Goal: Task Accomplishment & Management: Manage account settings

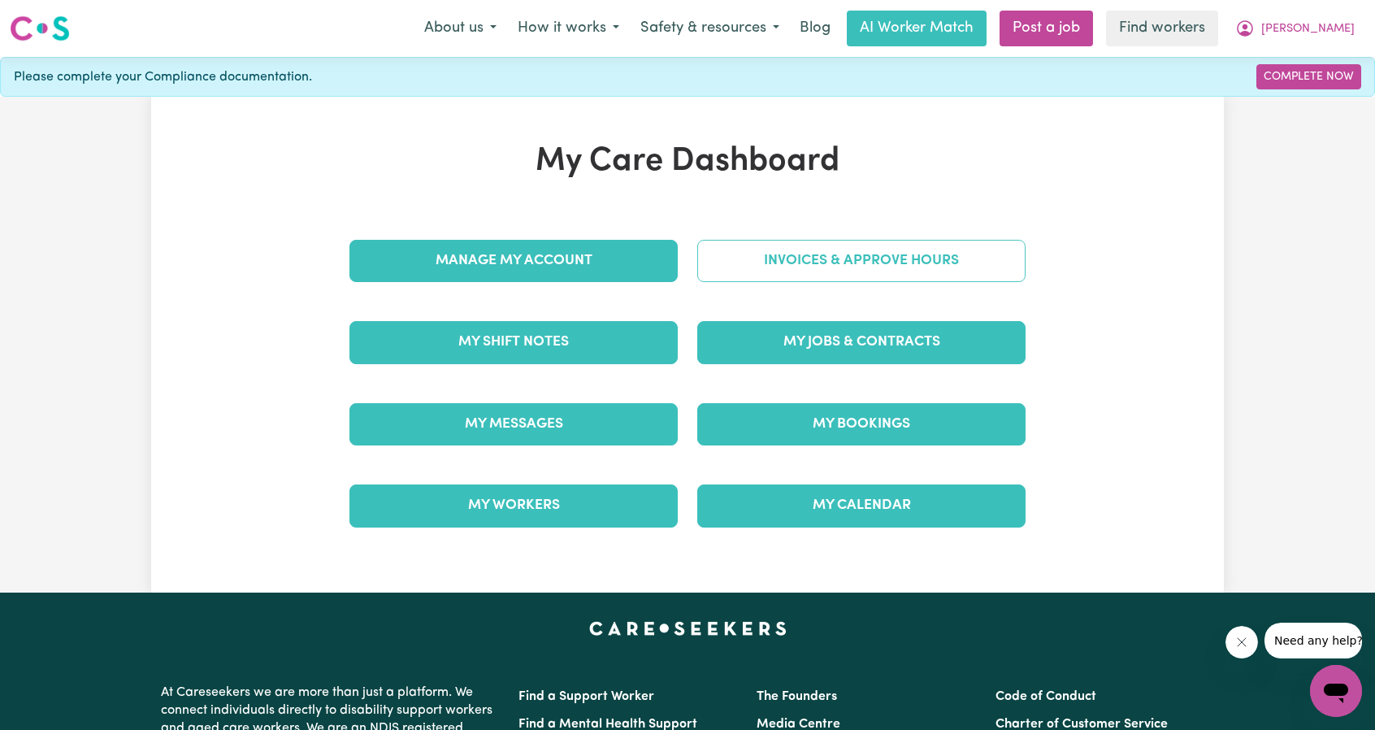
click at [805, 251] on link "Invoices & Approve Hours" at bounding box center [861, 261] width 328 height 42
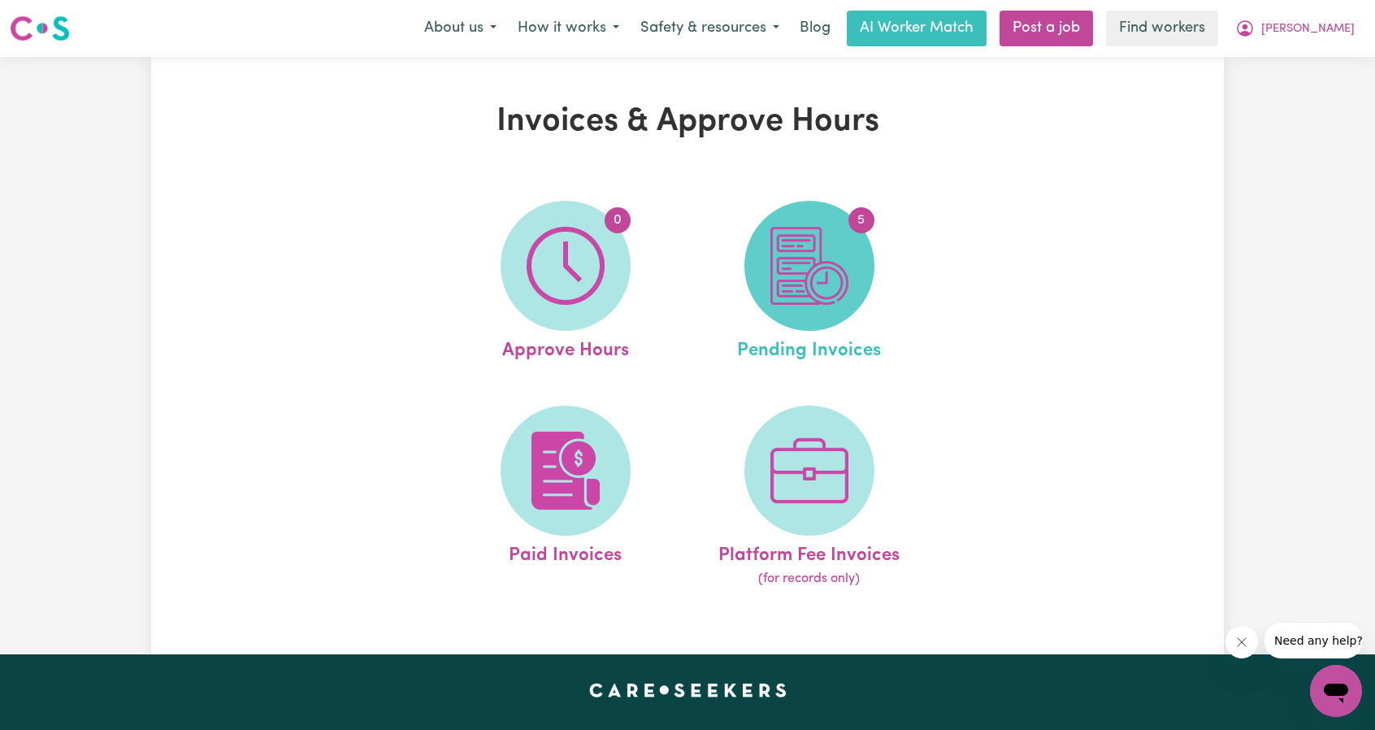
click at [845, 254] on img at bounding box center [810, 266] width 78 height 78
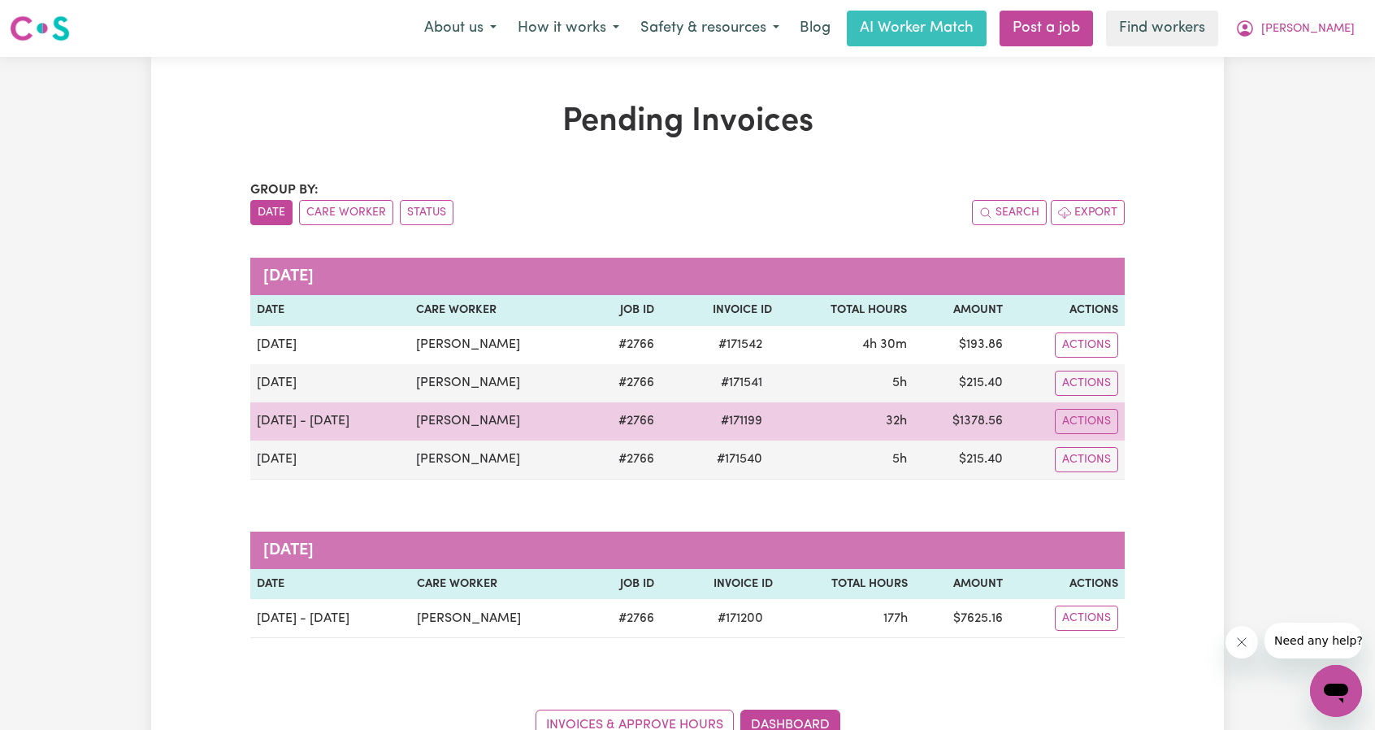
click at [441, 423] on td "[PERSON_NAME]" at bounding box center [498, 421] width 177 height 38
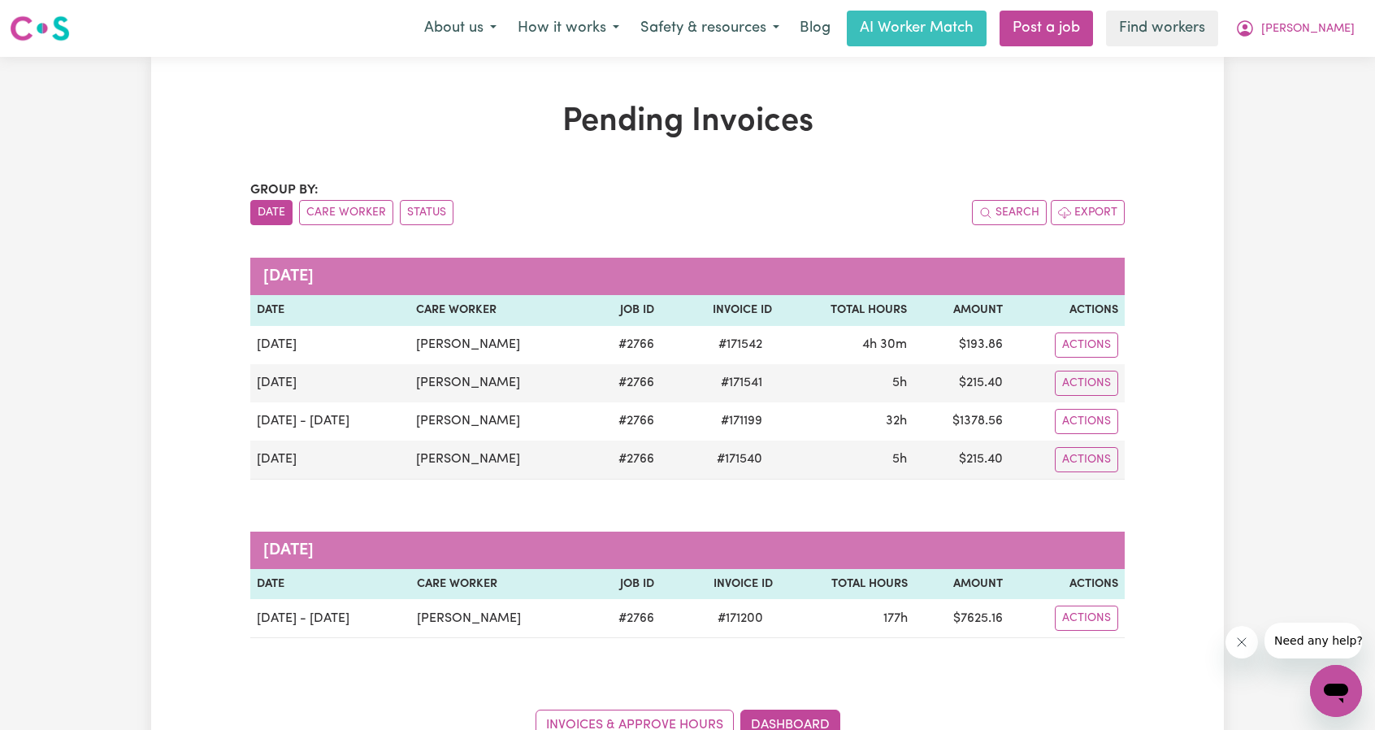
click at [1247, 244] on div "Pending Invoices Group by: Date Care Worker Status Search Export [DATE] Date Ca…" at bounding box center [687, 421] width 1375 height 729
click at [1325, 24] on button "[PERSON_NAME]" at bounding box center [1295, 28] width 141 height 34
click at [1305, 59] on link "My Dashboard" at bounding box center [1300, 63] width 128 height 31
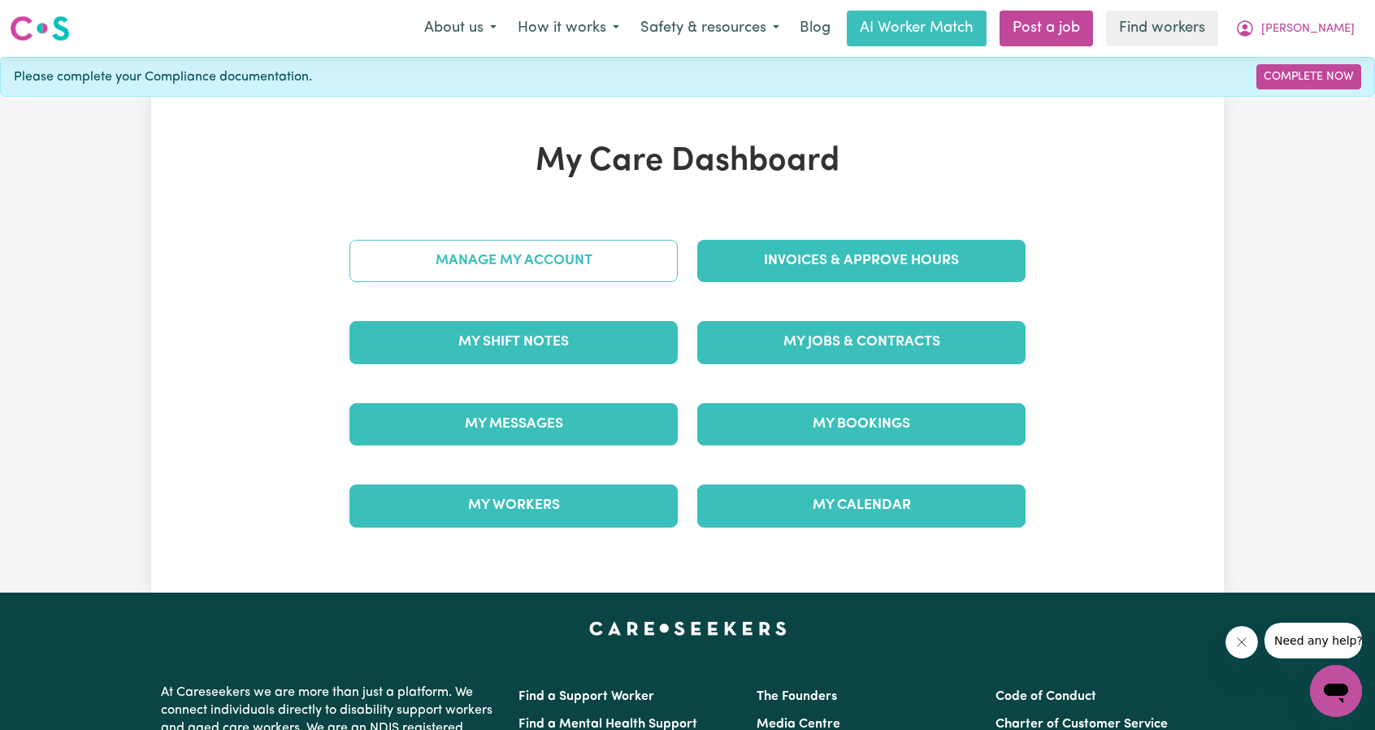
click at [566, 269] on link "Manage My Account" at bounding box center [514, 261] width 328 height 42
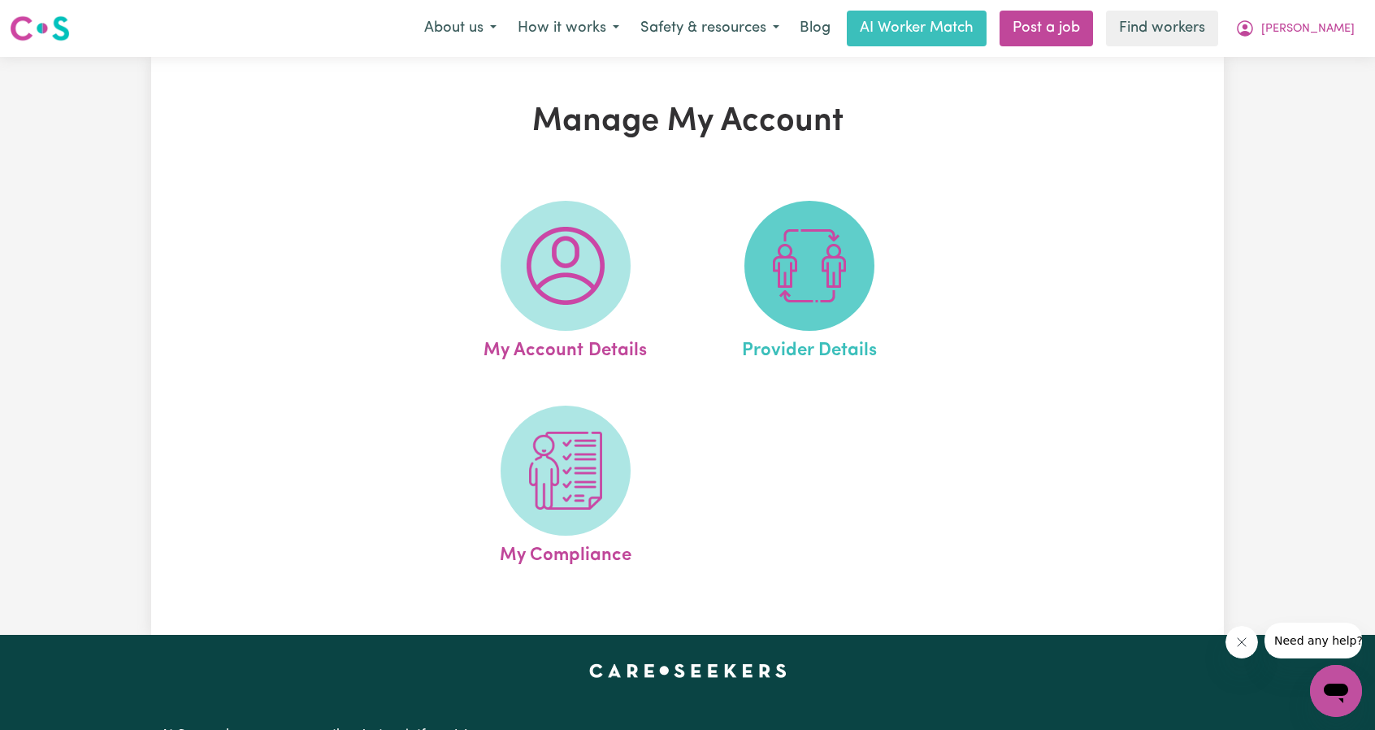
click at [836, 256] on img at bounding box center [810, 266] width 78 height 78
select select "AGED_HOME_CARE"
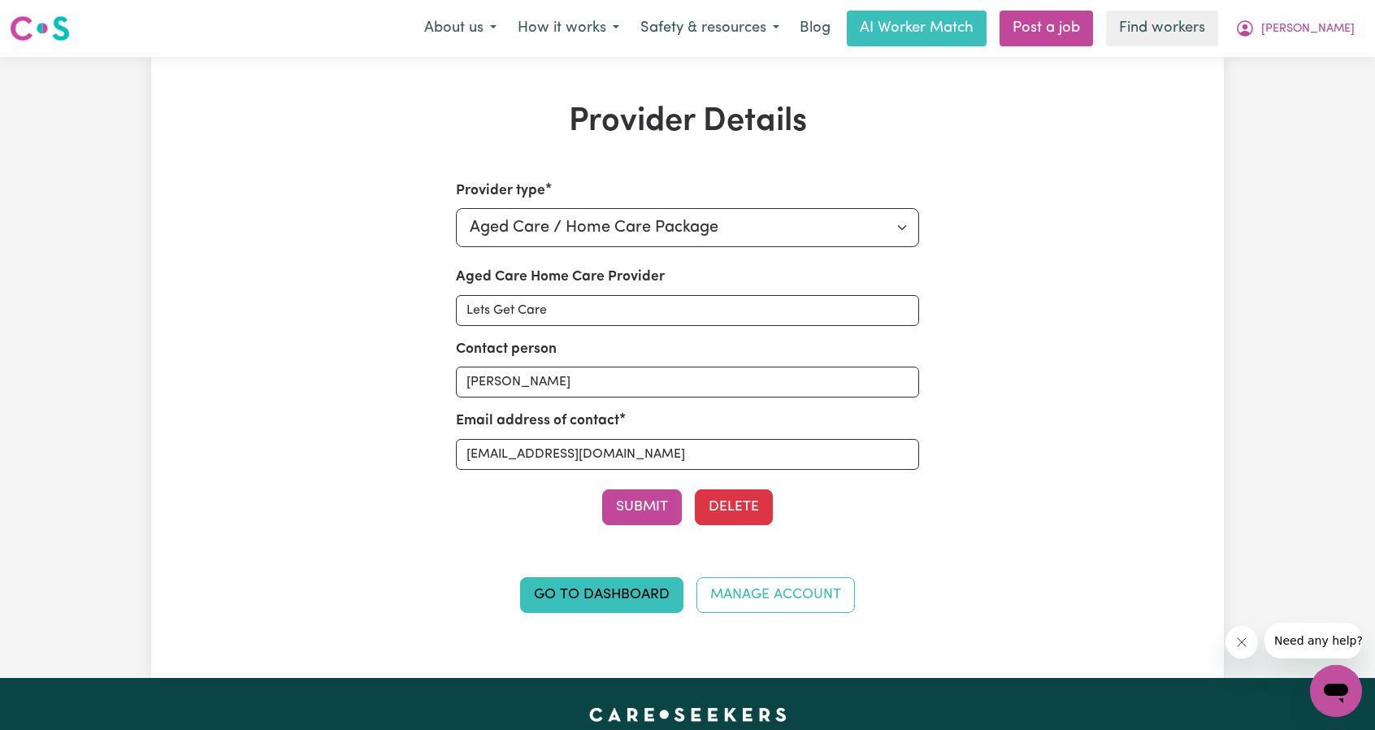
click at [1341, 47] on nav "Menu About us How it works Safety & resources Blog AI Worker Match Post a job F…" at bounding box center [687, 28] width 1375 height 57
click at [1330, 40] on button "[PERSON_NAME]" at bounding box center [1295, 28] width 141 height 34
click at [1307, 64] on link "My Dashboard" at bounding box center [1300, 63] width 128 height 31
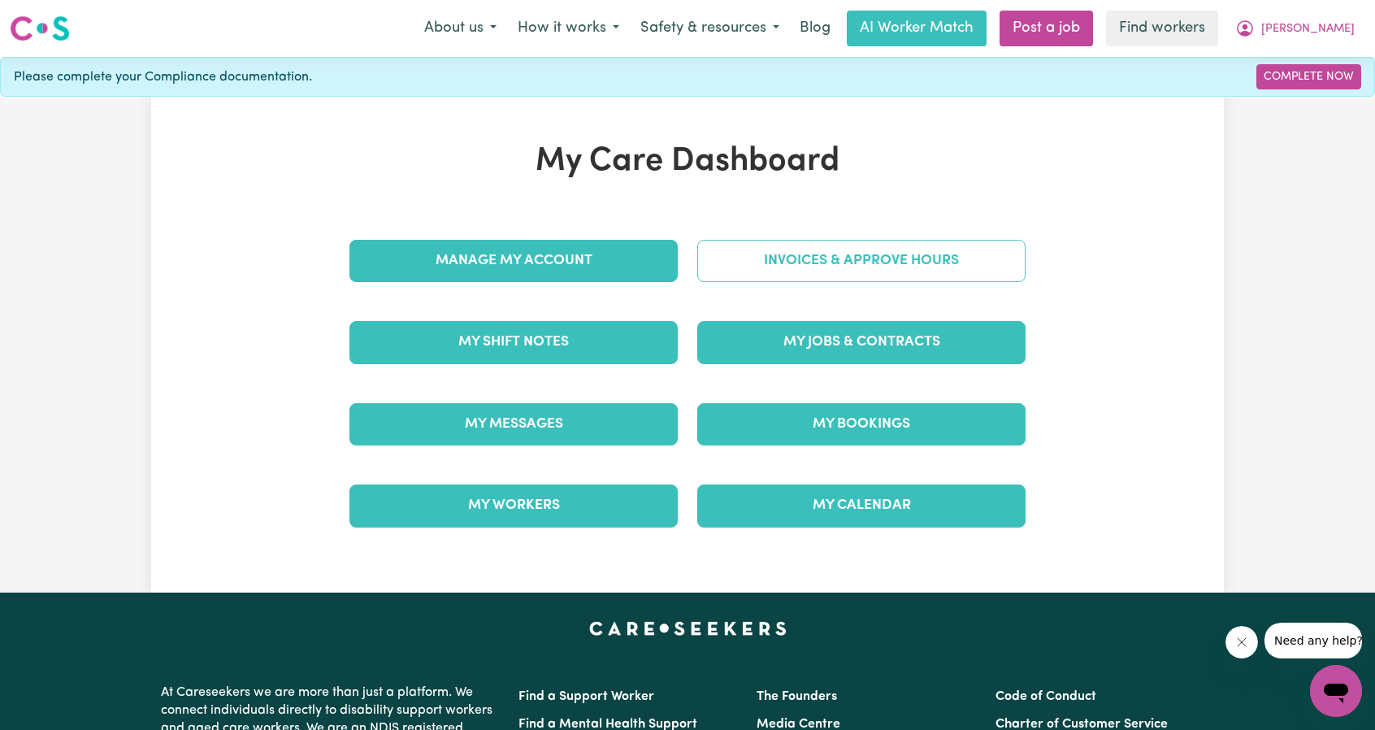
click at [880, 262] on link "Invoices & Approve Hours" at bounding box center [861, 261] width 328 height 42
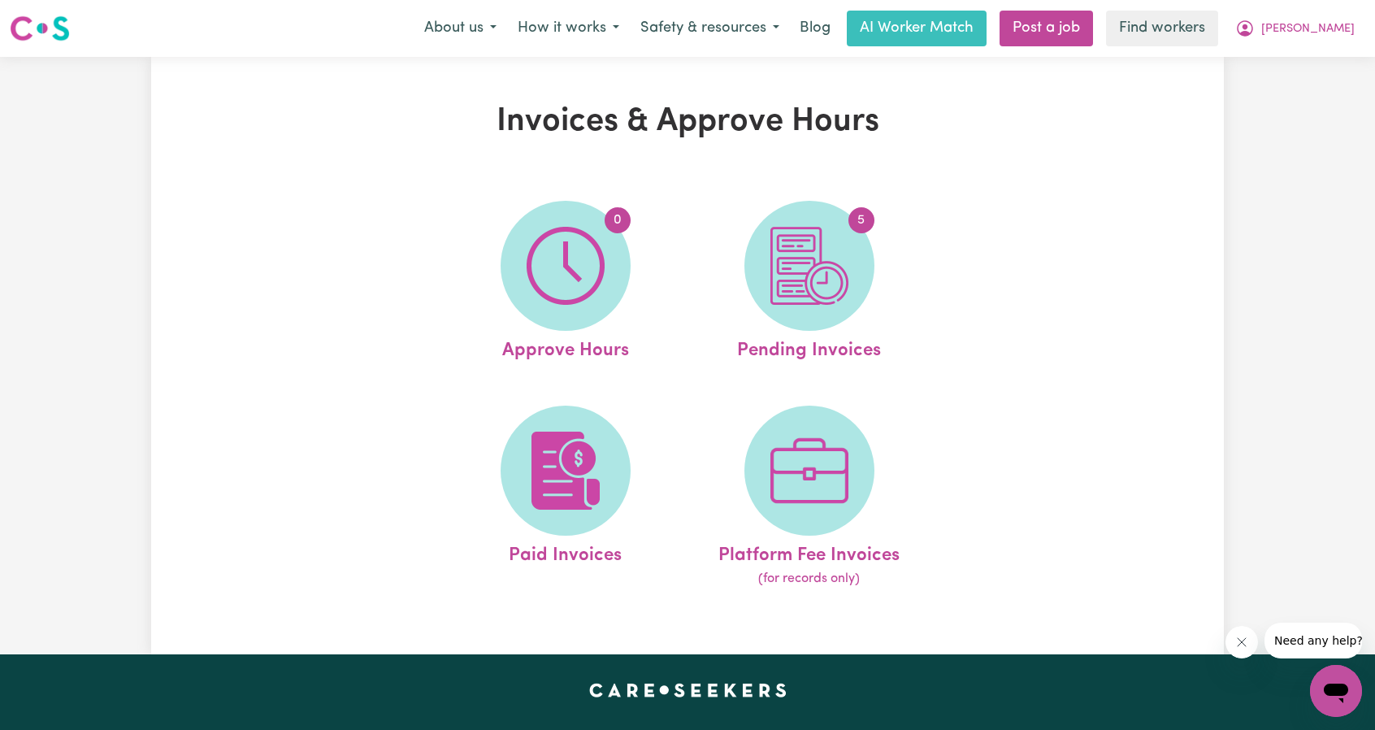
click at [1167, 219] on div "Invoices & Approve Hours 0 Approve Hours 5 Pending Invoices Paid Invoices Platf…" at bounding box center [687, 355] width 1073 height 506
click at [1319, 12] on button "[PERSON_NAME]" at bounding box center [1295, 28] width 141 height 34
click at [1318, 52] on link "My Dashboard" at bounding box center [1300, 63] width 128 height 31
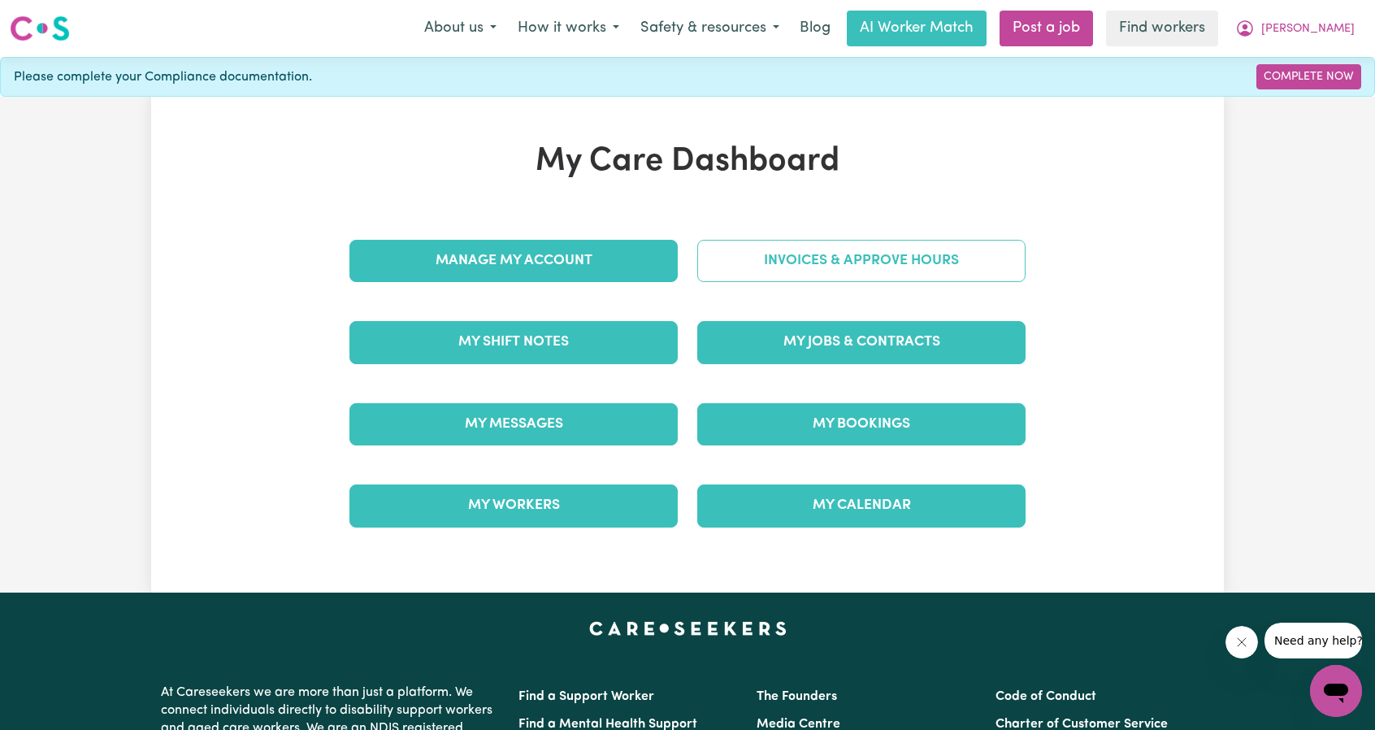
click at [835, 269] on link "Invoices & Approve Hours" at bounding box center [861, 261] width 328 height 42
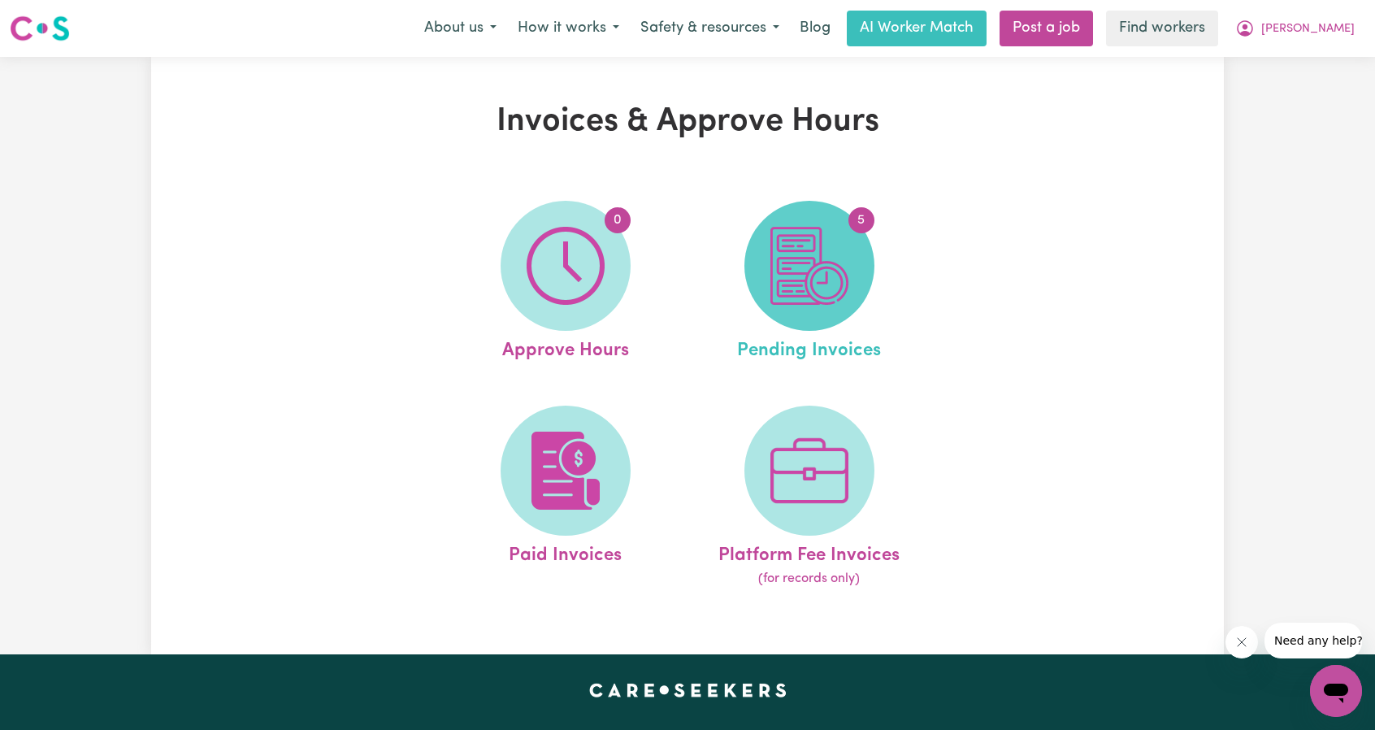
click at [806, 293] on img at bounding box center [810, 266] width 78 height 78
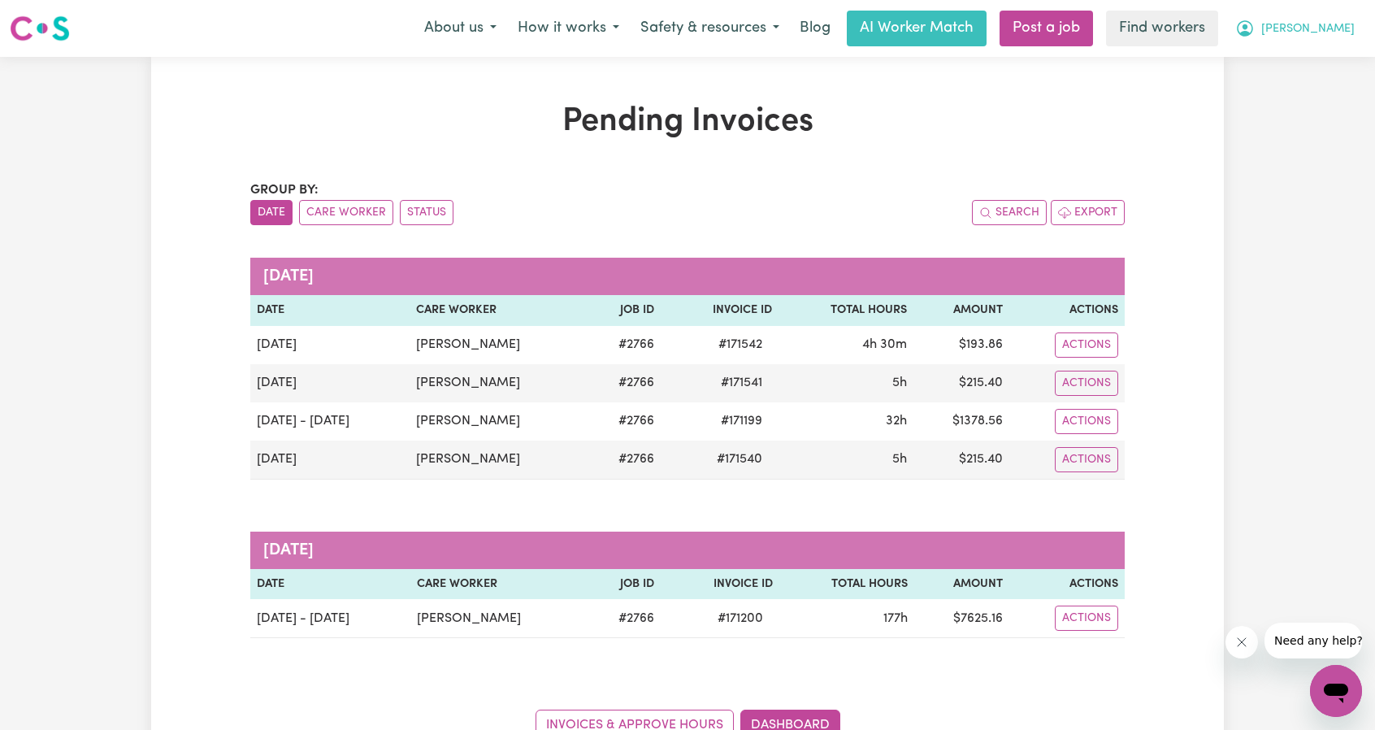
click at [1255, 28] on icon "My Account" at bounding box center [1246, 29] width 20 height 20
click at [1309, 92] on link "Logout" at bounding box center [1300, 93] width 128 height 31
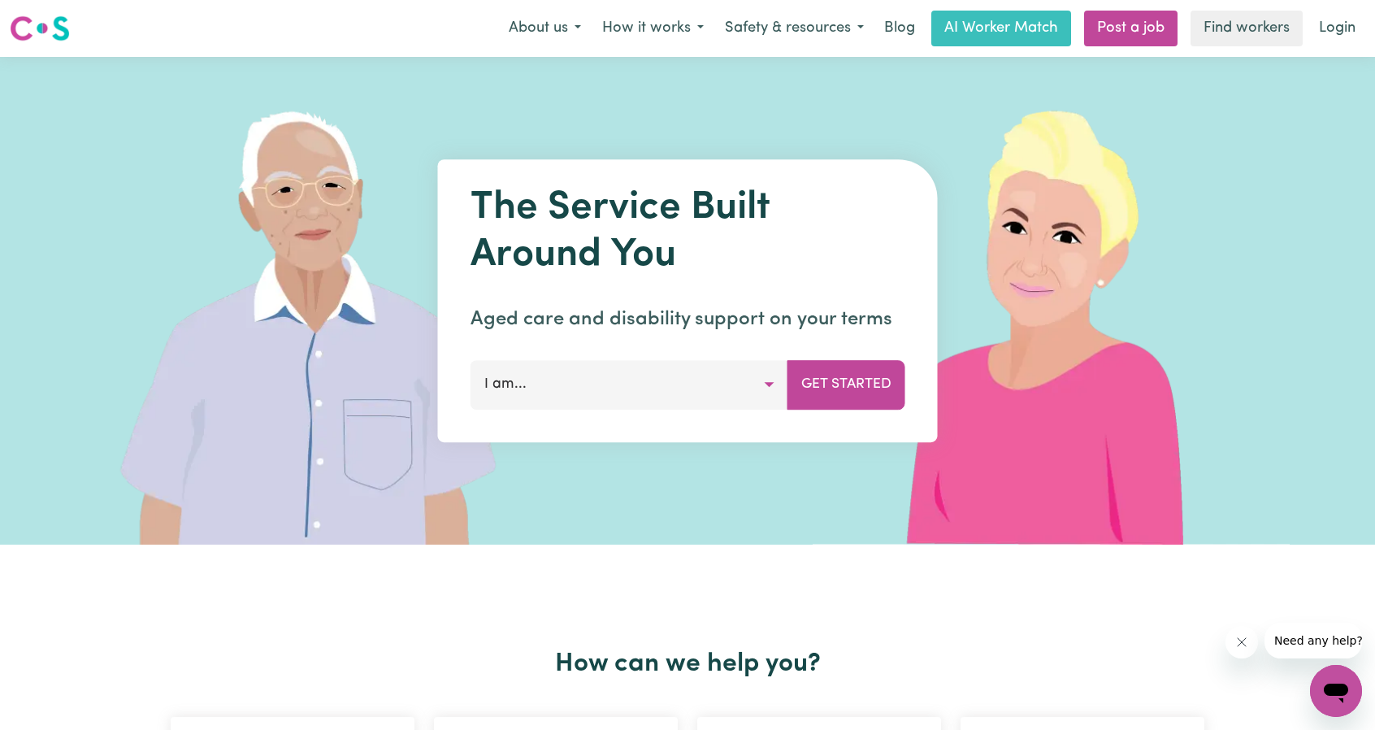
click at [1352, 44] on link "Login" at bounding box center [1338, 29] width 56 height 36
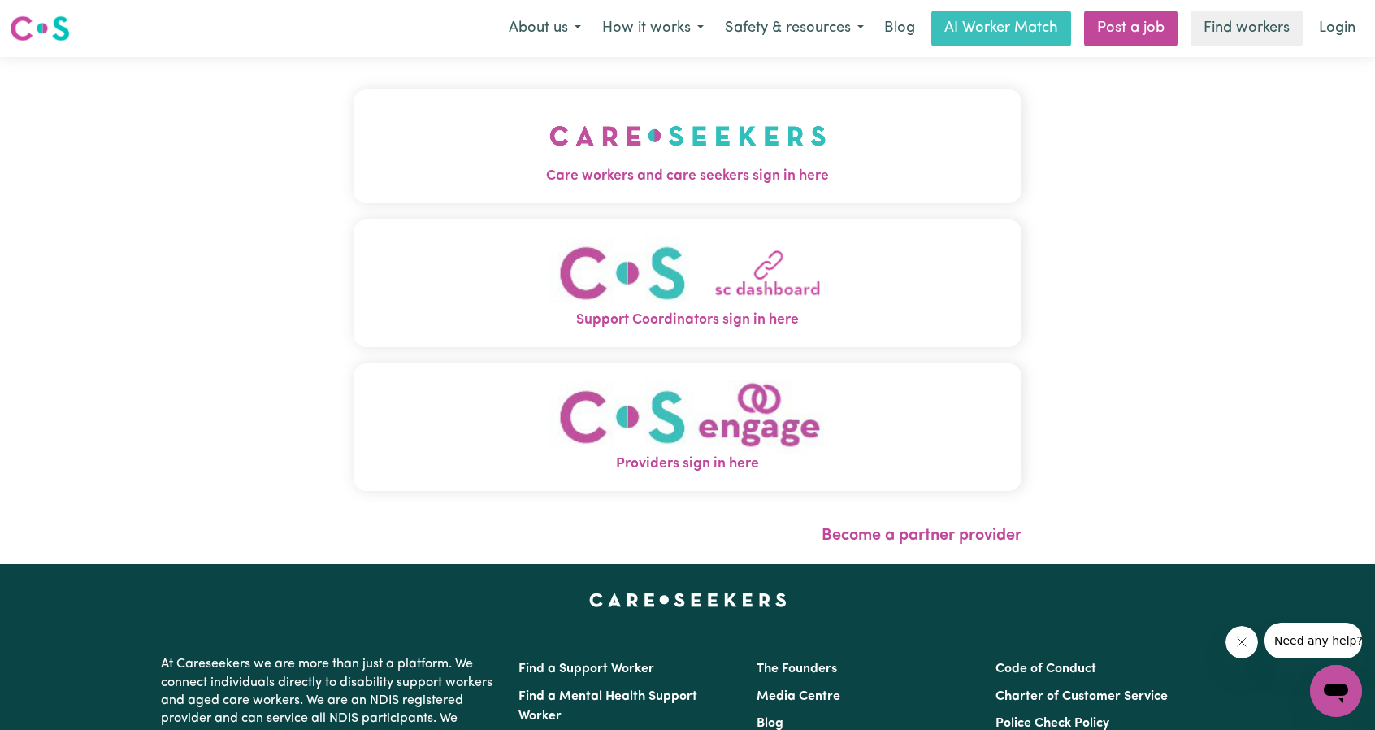
click at [645, 172] on span "Care workers and care seekers sign in here" at bounding box center [688, 176] width 668 height 21
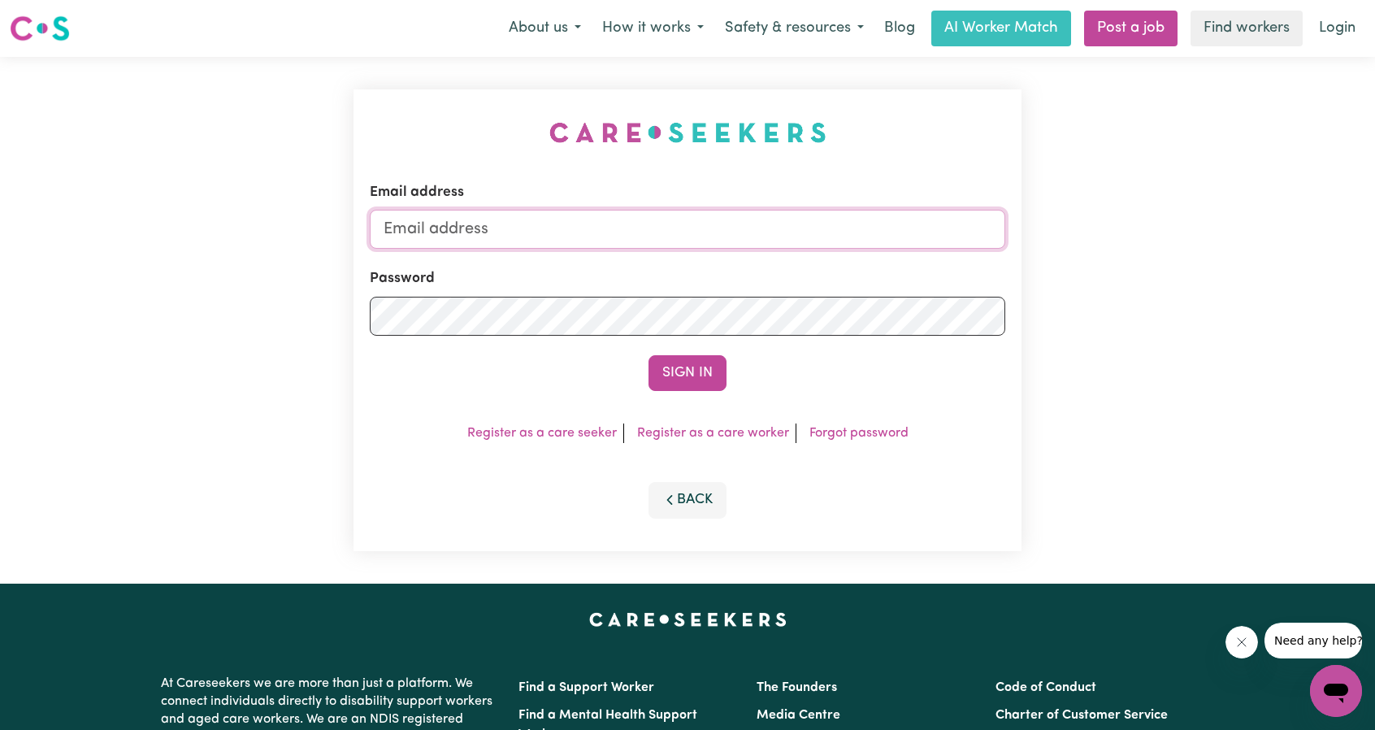
click at [640, 219] on input "Email address" at bounding box center [688, 229] width 636 height 39
drag, startPoint x: 469, startPoint y: 232, endPoint x: 818, endPoint y: 267, distance: 350.4
click at [805, 267] on form "Email address [EMAIL_ADDRESS][PERSON_NAME][DOMAIN_NAME] Password Sign In" at bounding box center [688, 286] width 636 height 209
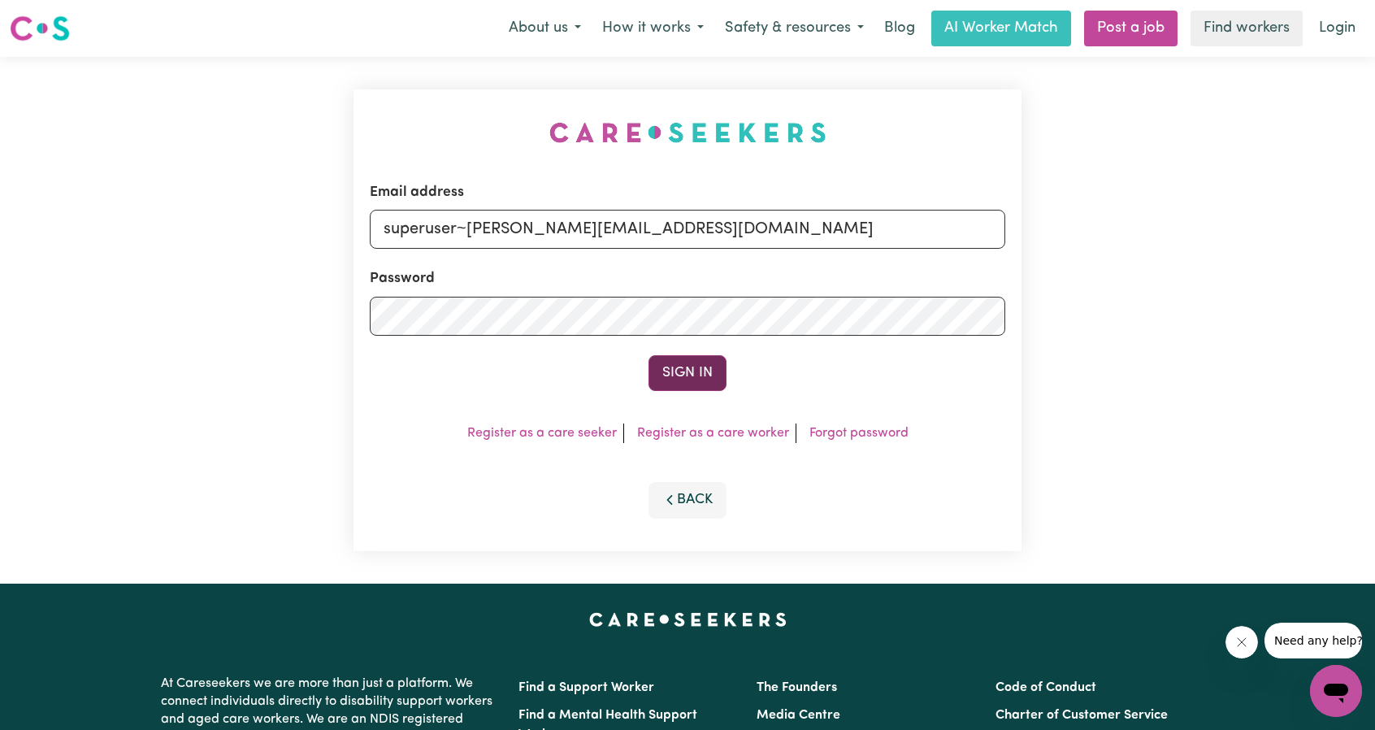
type input "superuser~[PERSON_NAME][EMAIL_ADDRESS][DOMAIN_NAME]"
click at [707, 375] on button "Sign In" at bounding box center [688, 373] width 78 height 36
